Goal: Information Seeking & Learning: Compare options

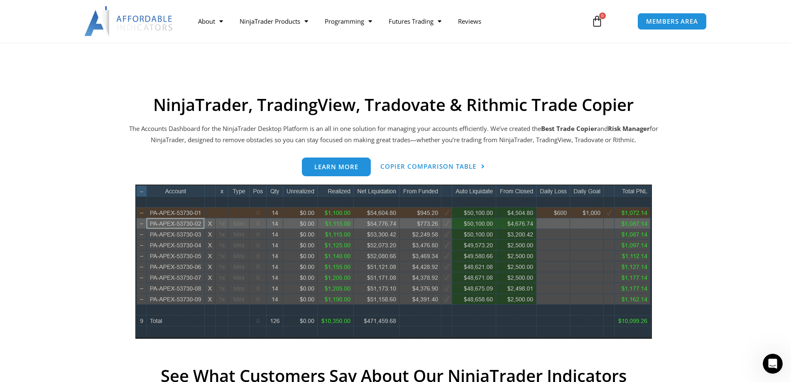
scroll to position [374, 0]
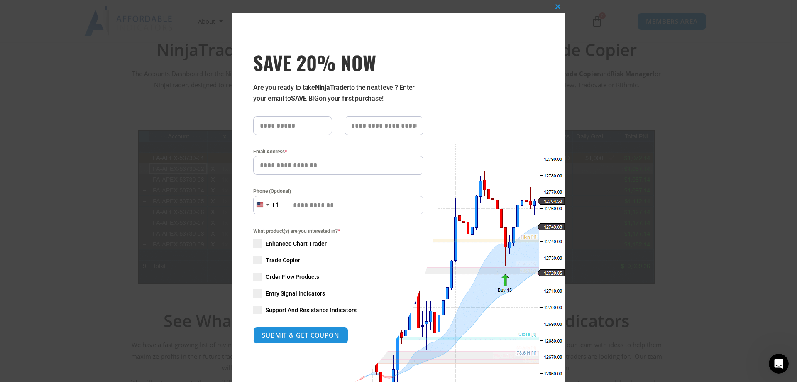
drag, startPoint x: 254, startPoint y: 260, endPoint x: 259, endPoint y: 266, distance: 7.3
click at [255, 261] on span "SAVE 20% NOW popup" at bounding box center [257, 260] width 8 height 8
click at [304, 333] on button "SUBMIT & GET COUPON" at bounding box center [301, 335] width 100 height 18
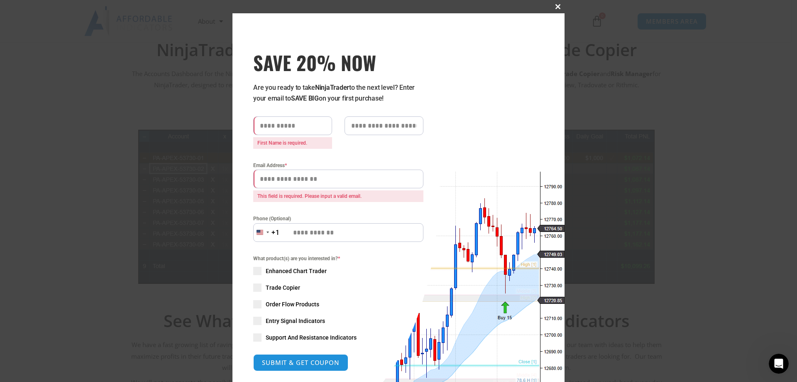
click at [554, 6] on span "SAVE 20% NOW popup" at bounding box center [558, 6] width 13 height 5
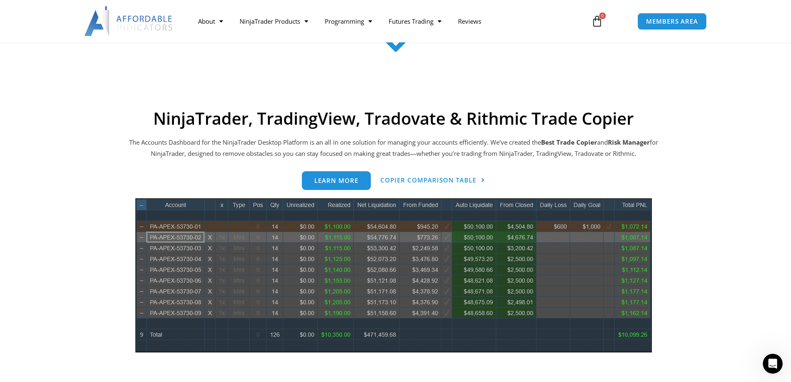
scroll to position [291, 0]
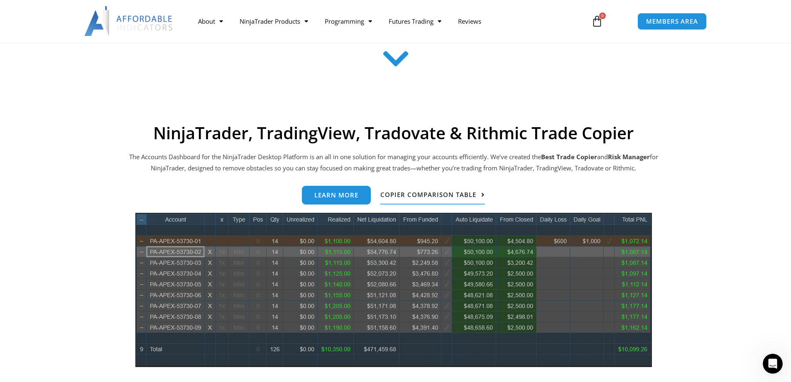
click at [432, 193] on span "Copier Comparison Table" at bounding box center [428, 194] width 96 height 6
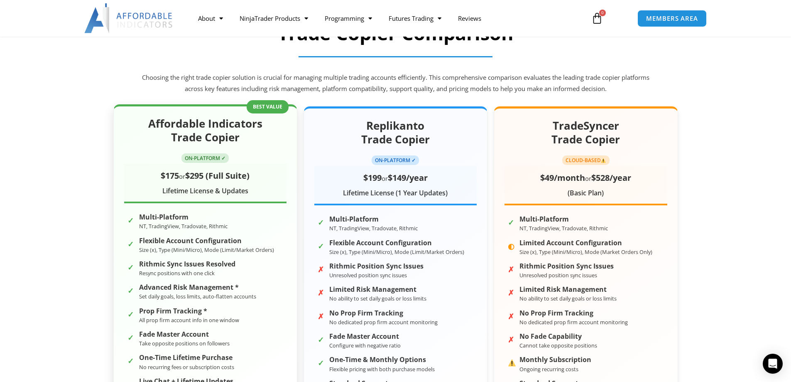
scroll to position [83, 0]
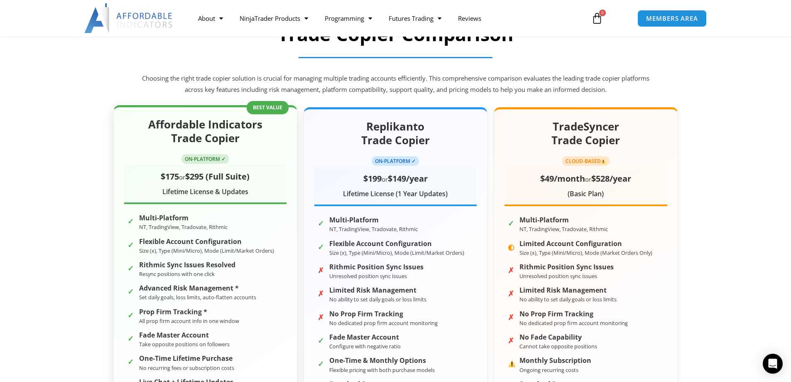
click at [202, 159] on span "ON-PLATFORM ✓" at bounding box center [205, 159] width 47 height 10
drag, startPoint x: 266, startPoint y: 109, endPoint x: 585, endPoint y: 154, distance: 322.1
click at [266, 109] on div "Affordable Indicators Trade Copier ON-PLATFORM ✓ $175 or $295 (Full Suite) Life…" at bounding box center [205, 271] width 184 height 332
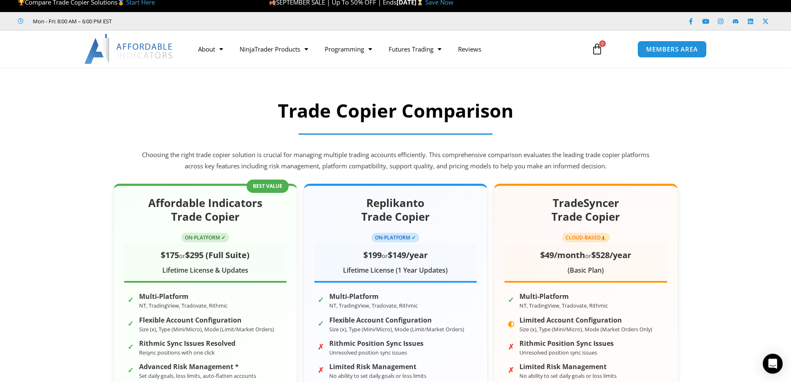
scroll to position [0, 0]
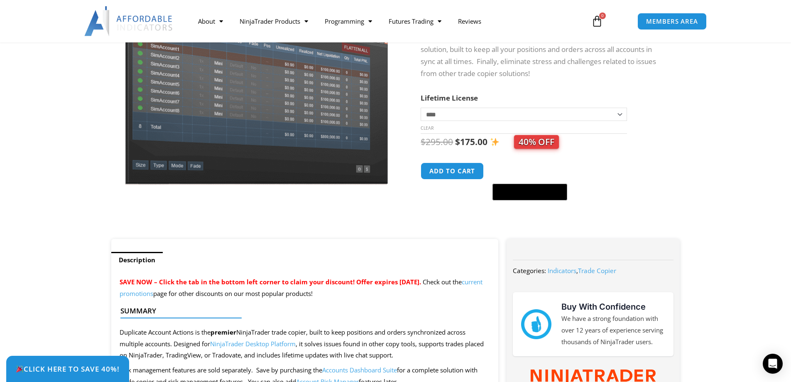
scroll to position [125, 0]
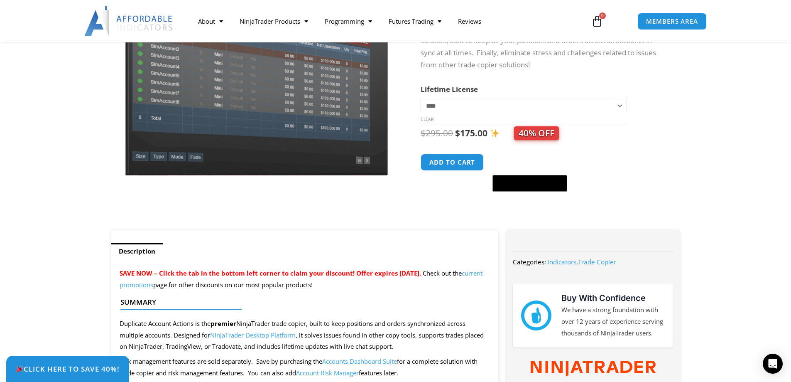
click at [620, 105] on select "**********" at bounding box center [524, 105] width 206 height 13
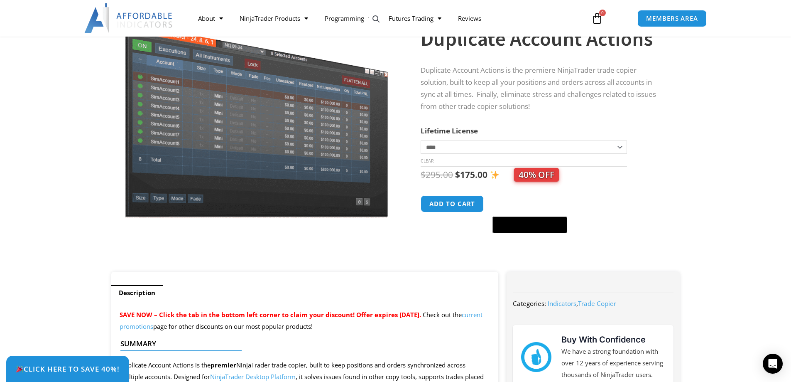
scroll to position [0, 0]
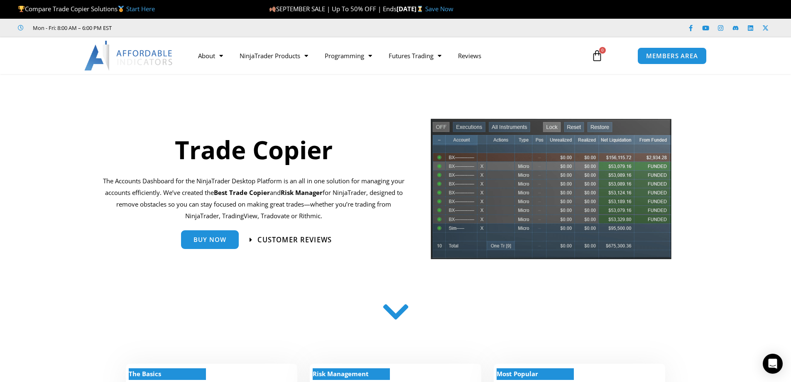
click at [298, 241] on span "Customer Reviews" at bounding box center [295, 239] width 74 height 7
click at [212, 237] on span "Buy Now" at bounding box center [210, 236] width 33 height 6
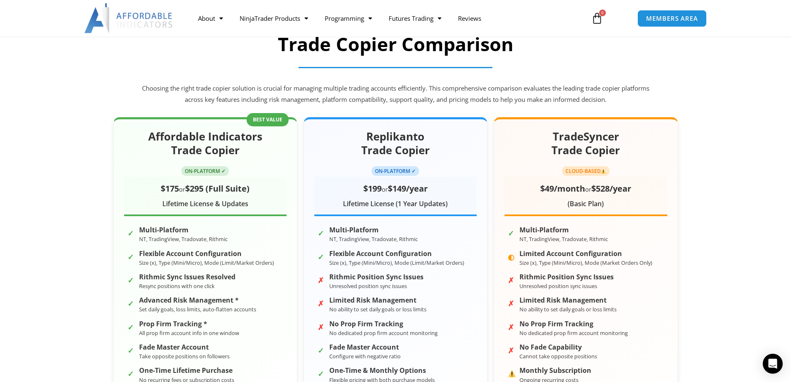
scroll to position [125, 0]
